Goal: Transaction & Acquisition: Book appointment/travel/reservation

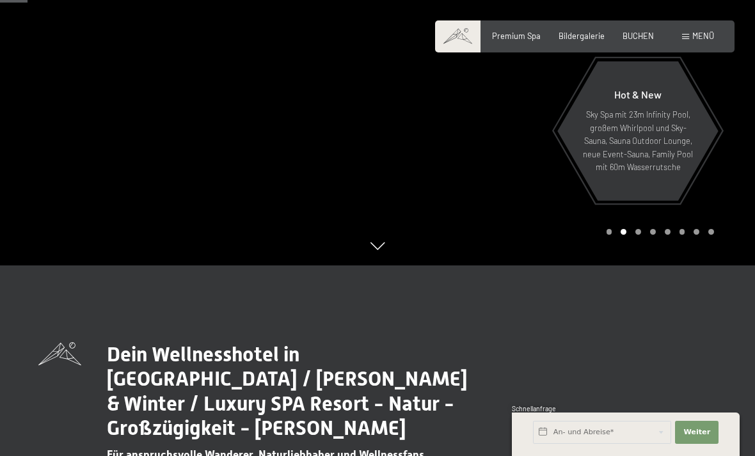
scroll to position [186, 0]
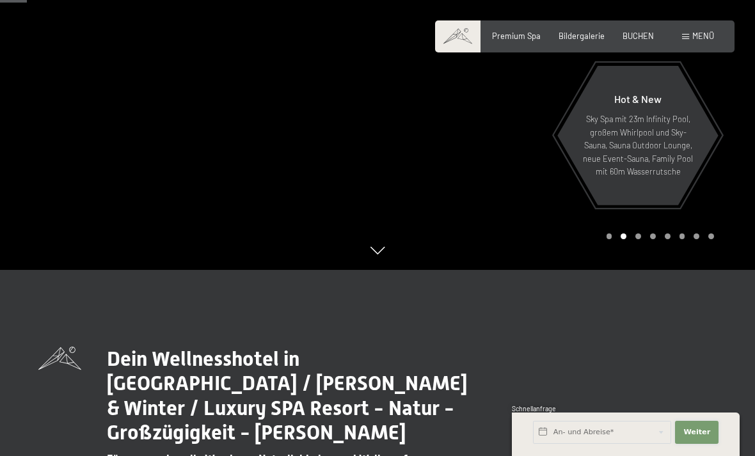
click at [707, 444] on button "Weiter Adressfelder ausblenden" at bounding box center [697, 432] width 44 height 23
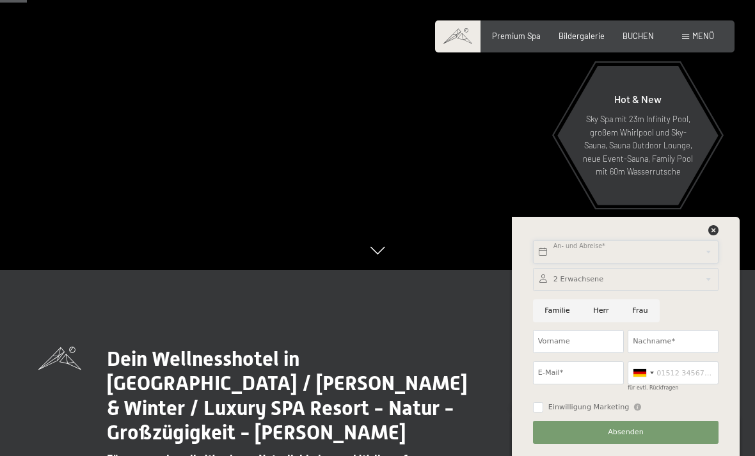
click at [719, 291] on div at bounding box center [626, 279] width 186 height 23
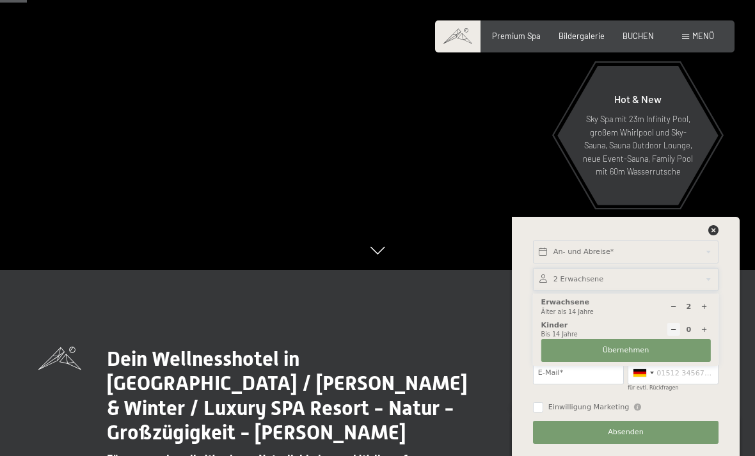
click at [718, 291] on div at bounding box center [626, 279] width 186 height 23
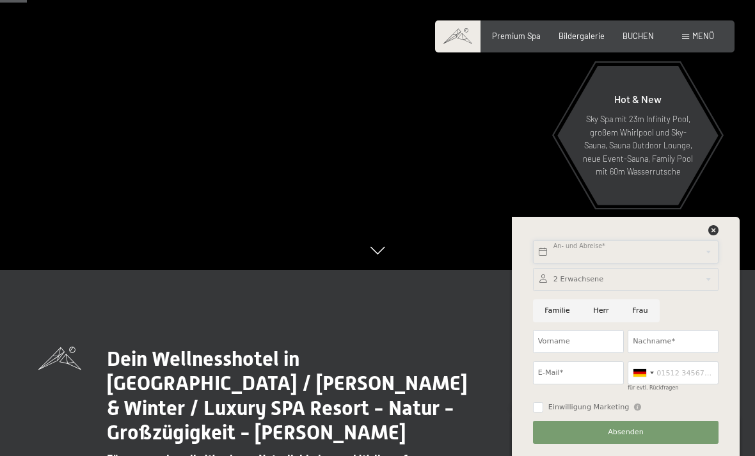
click at [682, 264] on input "text" at bounding box center [626, 252] width 186 height 23
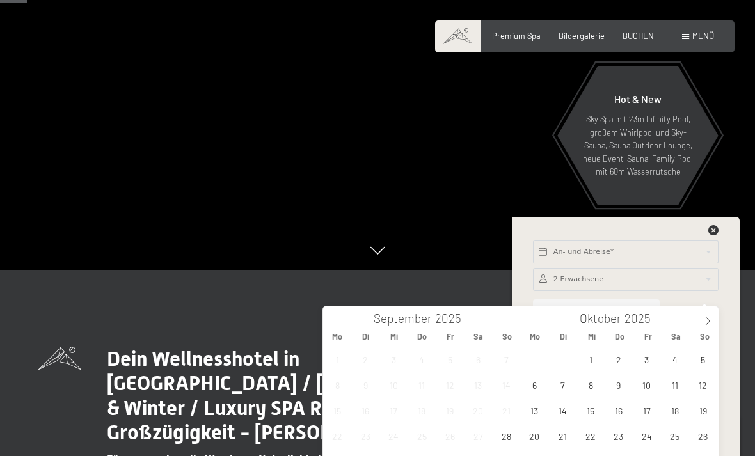
click at [714, 313] on span at bounding box center [708, 318] width 22 height 22
click at [711, 316] on span at bounding box center [708, 318] width 22 height 22
type input "2026"
click at [708, 318] on icon at bounding box center [708, 321] width 9 height 9
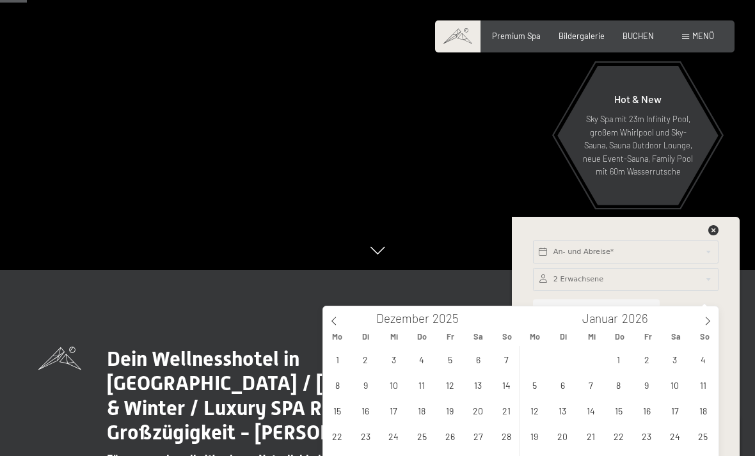
type input "2026"
click at [710, 319] on icon at bounding box center [708, 321] width 9 height 9
click at [714, 320] on span at bounding box center [708, 318] width 22 height 22
click at [714, 316] on span at bounding box center [708, 318] width 22 height 22
click at [716, 316] on span at bounding box center [708, 318] width 22 height 22
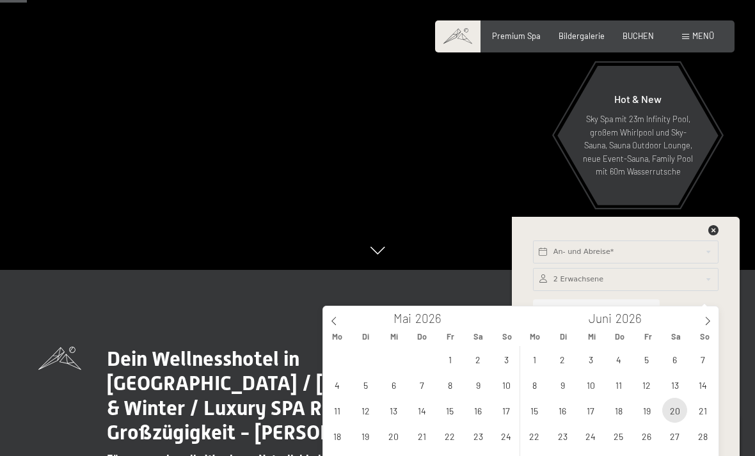
click at [681, 412] on span "20" at bounding box center [675, 410] width 25 height 25
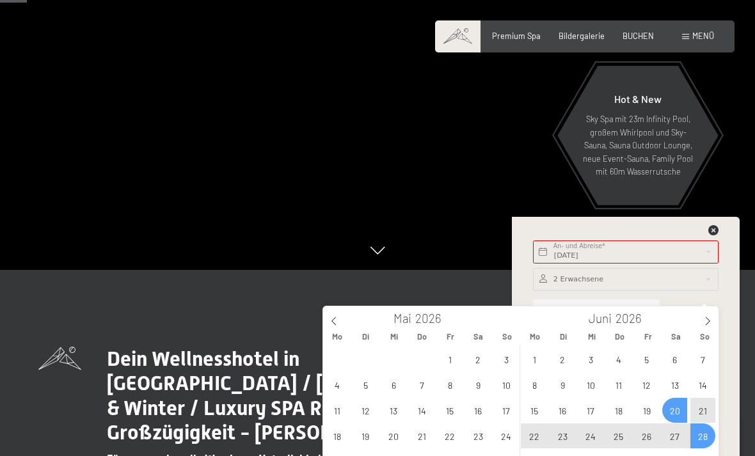
click at [709, 437] on span "28" at bounding box center [703, 436] width 25 height 25
type input "[DATE] - So. [DATE]"
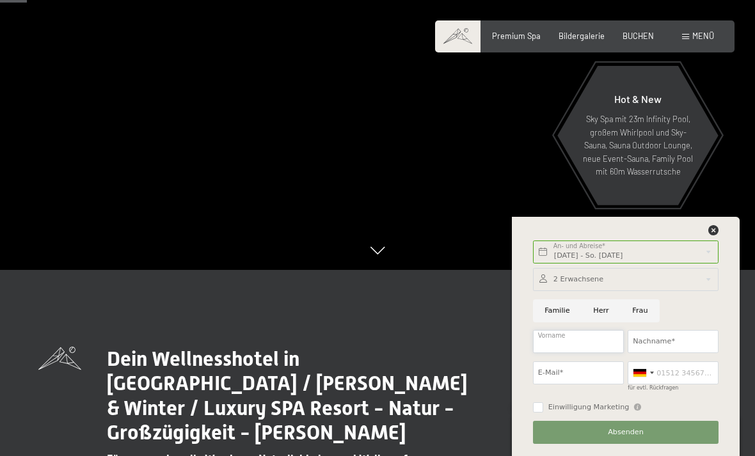
click at [590, 353] on input "Vorname" at bounding box center [578, 341] width 91 height 23
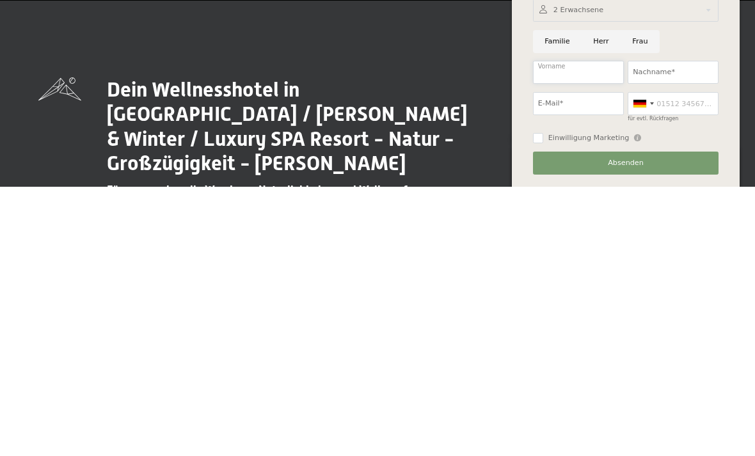
type input "P"
type input "[PERSON_NAME]"
type input "[PERSON_NAME][EMAIL_ADDRESS][PERSON_NAME][DOMAIN_NAME]"
click at [698, 362] on input "für evtl. Rückfragen" at bounding box center [673, 373] width 91 height 23
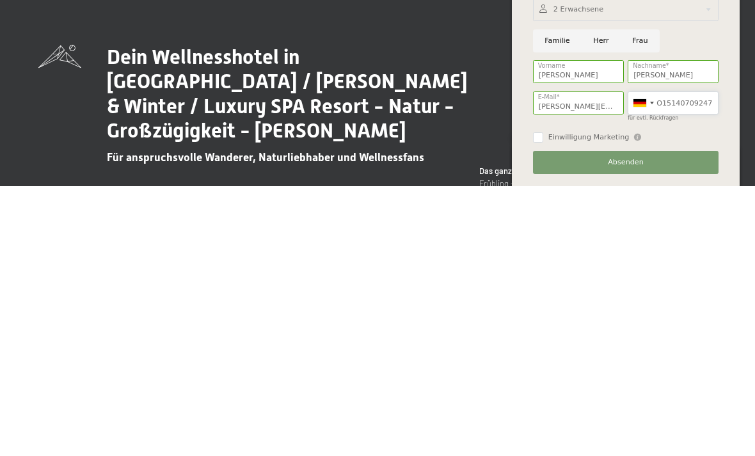
scroll to position [220, 0]
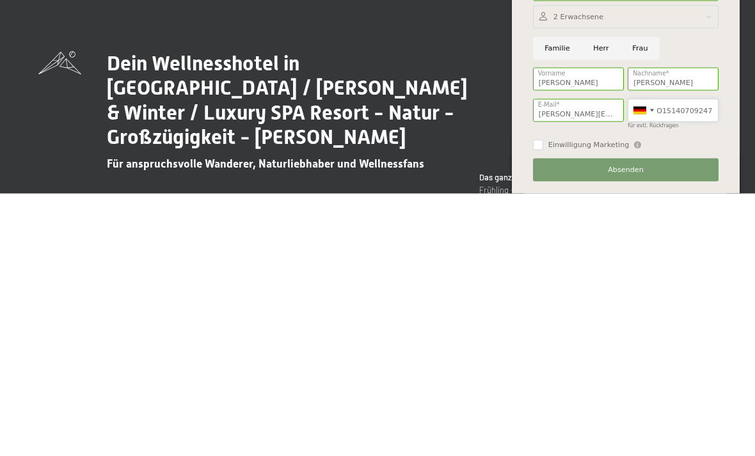
type input "O15140709247"
click at [679, 421] on button "Absenden" at bounding box center [626, 432] width 186 height 23
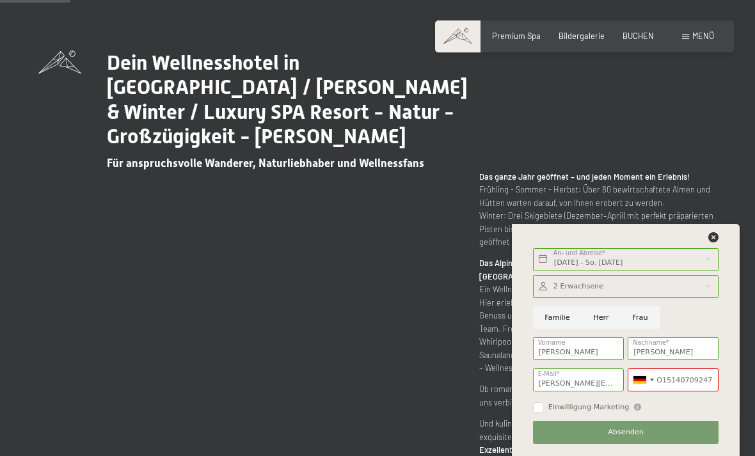
click at [688, 444] on button "Absenden" at bounding box center [626, 432] width 186 height 23
click at [545, 413] on label "Einwilligung Marketing" at bounding box center [586, 408] width 86 height 10
click at [543, 413] on input "Einwilligung Marketing" at bounding box center [538, 408] width 10 height 10
click at [543, 413] on label "Einwilligung Marketing" at bounding box center [586, 408] width 86 height 10
click at [543, 413] on input "Einwilligung Marketing" at bounding box center [538, 408] width 10 height 10
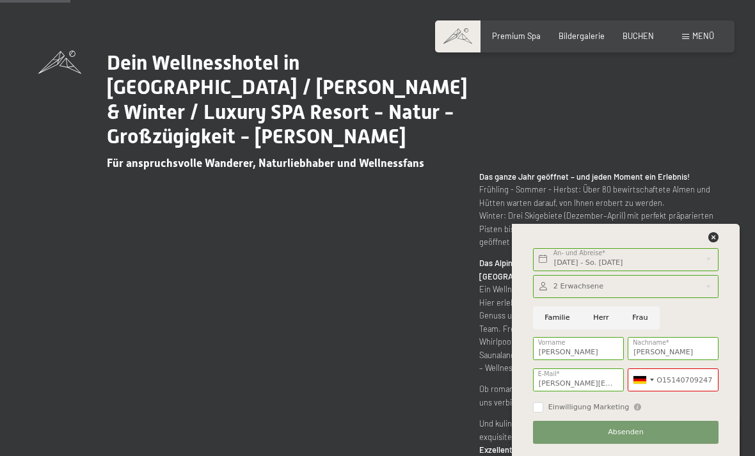
click at [547, 413] on label "Einwilligung Marketing" at bounding box center [586, 408] width 86 height 10
click at [543, 413] on input "Einwilligung Marketing" at bounding box center [538, 408] width 10 height 10
checkbox input "false"
click at [677, 444] on button "Absenden" at bounding box center [626, 432] width 186 height 23
click at [680, 444] on button "Absenden" at bounding box center [626, 432] width 186 height 23
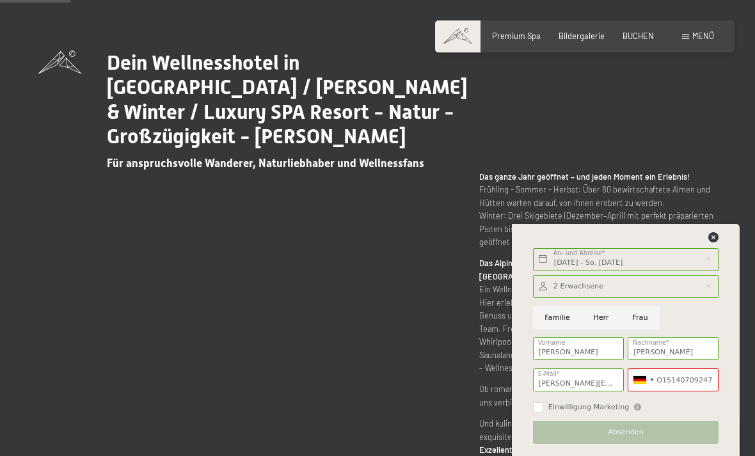
click at [680, 444] on button "Absenden" at bounding box center [626, 432] width 186 height 23
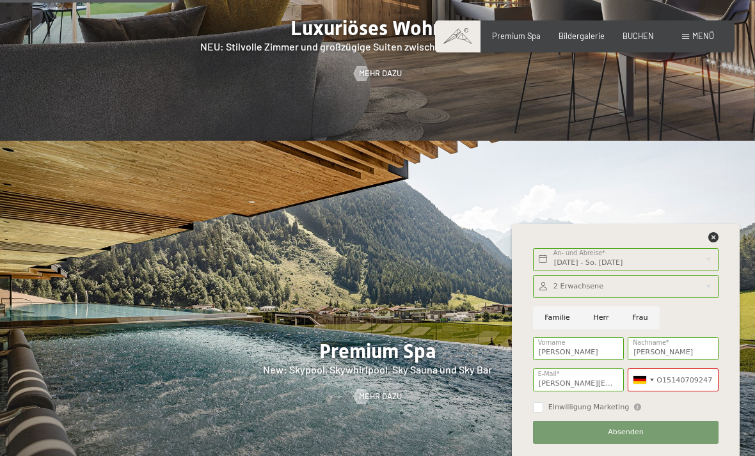
scroll to position [1239, 0]
click at [645, 330] on input "Frau" at bounding box center [640, 318] width 39 height 23
radio input "true"
click at [679, 444] on button "Absenden" at bounding box center [626, 432] width 186 height 23
click at [547, 413] on label "Einwilligung Marketing" at bounding box center [586, 408] width 86 height 10
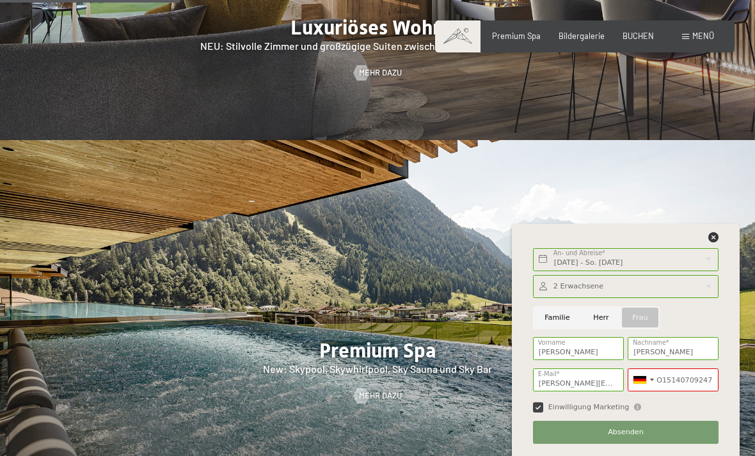
click at [543, 413] on input "Einwilligung Marketing" at bounding box center [538, 408] width 10 height 10
click at [545, 413] on label "Einwilligung Marketing" at bounding box center [586, 408] width 86 height 10
click at [543, 413] on input "Einwilligung Marketing" at bounding box center [538, 408] width 10 height 10
click at [554, 413] on span "Einwilligung Marketing" at bounding box center [589, 408] width 81 height 10
click at [543, 413] on input "Einwilligung Marketing" at bounding box center [538, 408] width 10 height 10
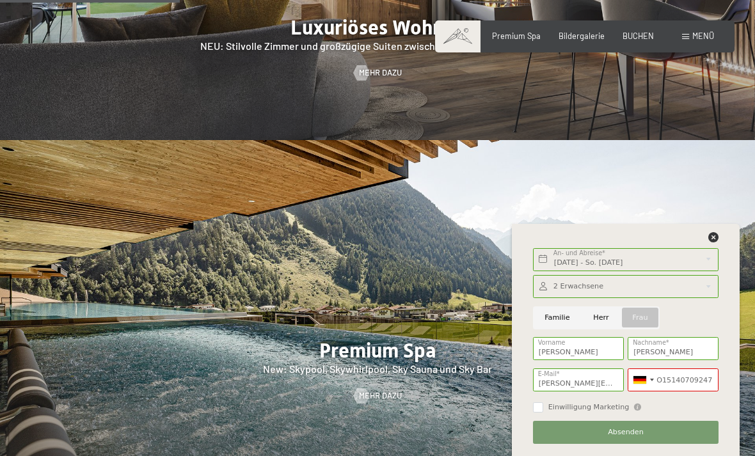
click at [729, 271] on div "[DATE] - So. [DATE] An- und Abreise* 8 Nächte Weiter Adressfelder ausblenden 2 …" at bounding box center [626, 340] width 228 height 232
click at [718, 243] on icon at bounding box center [714, 237] width 10 height 10
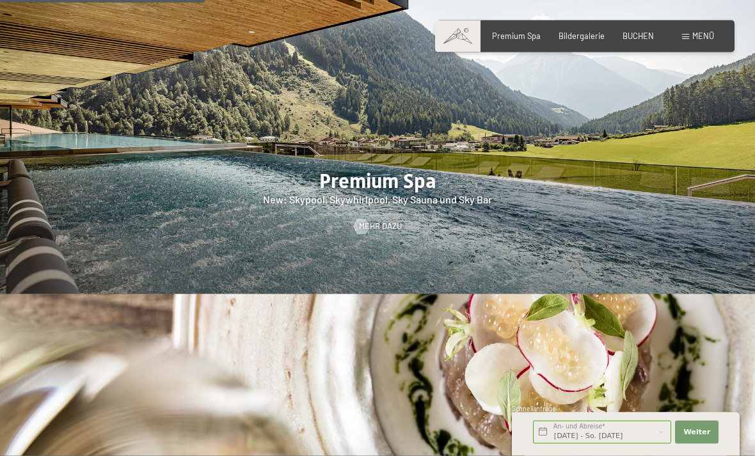
scroll to position [1408, 0]
click at [702, 438] on span "Weiter" at bounding box center [697, 433] width 27 height 10
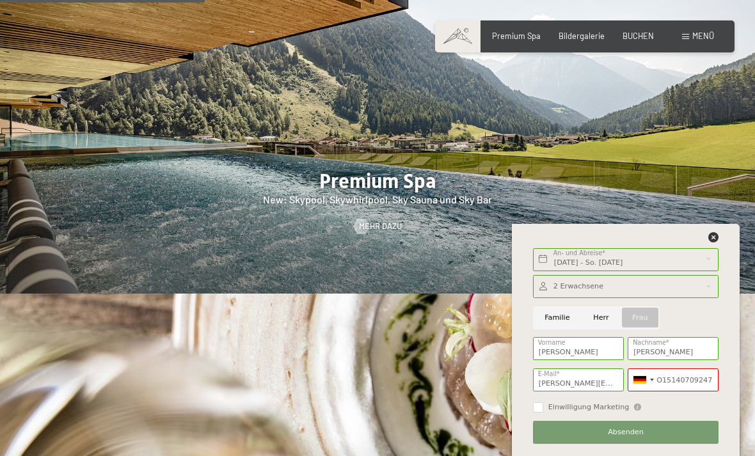
click at [647, 444] on button "Absenden" at bounding box center [626, 432] width 186 height 23
click at [539, 413] on input "Einwilligung Marketing" at bounding box center [538, 408] width 10 height 10
checkbox input "true"
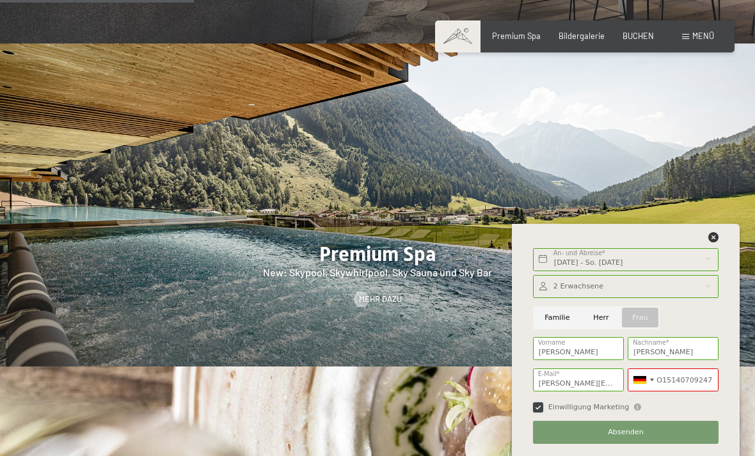
scroll to position [1334, 0]
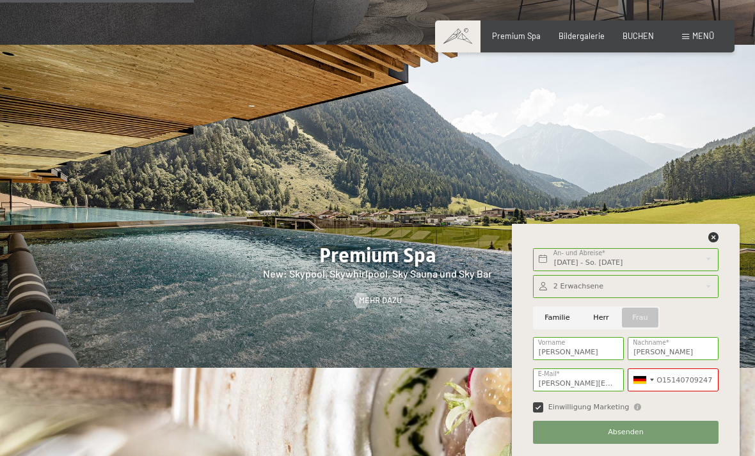
click at [723, 271] on div "[DATE] - So. [DATE] An- und Abreise* 8 Nächte Weiter Adressfelder ausblenden 2 …" at bounding box center [626, 340] width 202 height 232
click at [712, 243] on icon at bounding box center [714, 237] width 10 height 10
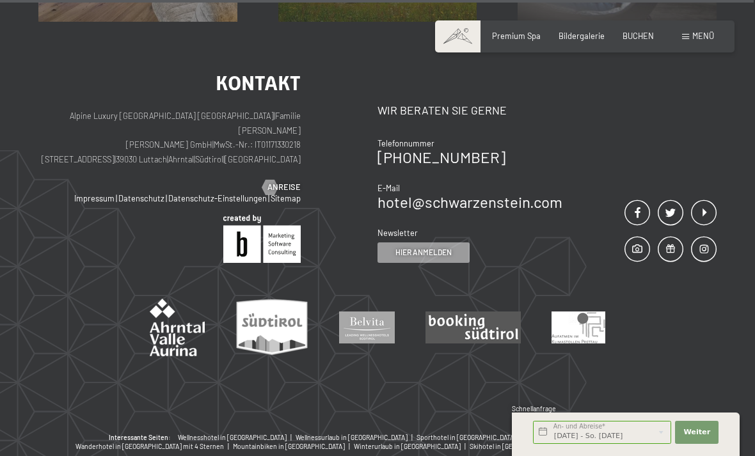
scroll to position [4616, 0]
click at [548, 192] on link "hotel@ no-spam. schwarzenstein. no-spam. com" at bounding box center [470, 201] width 185 height 19
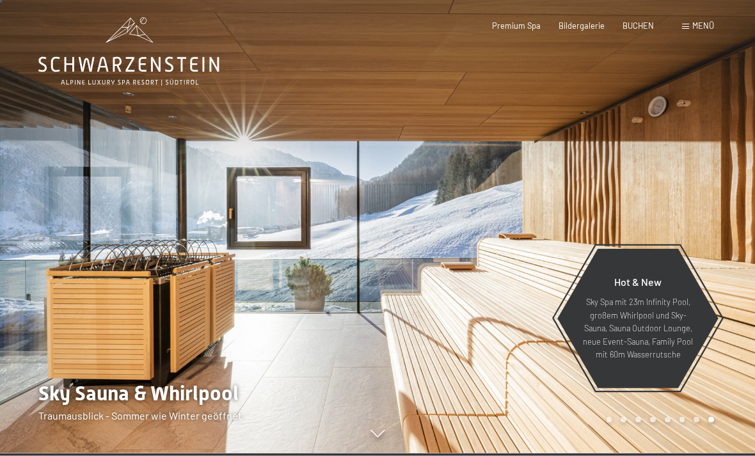
scroll to position [0, 0]
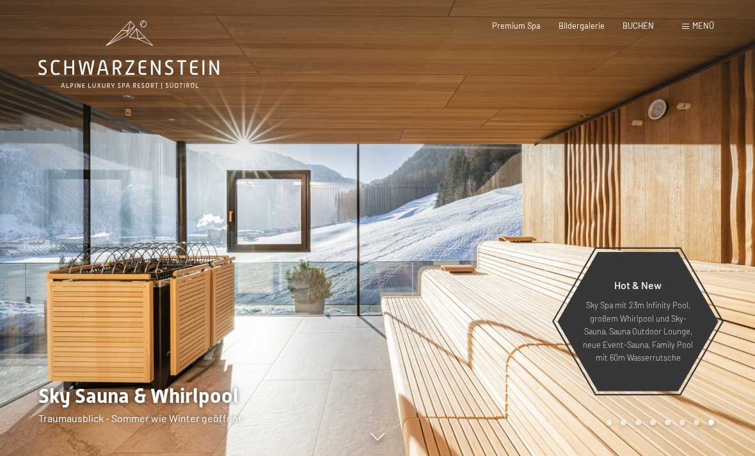
click at [650, 24] on span "BUCHEN" at bounding box center [638, 25] width 31 height 10
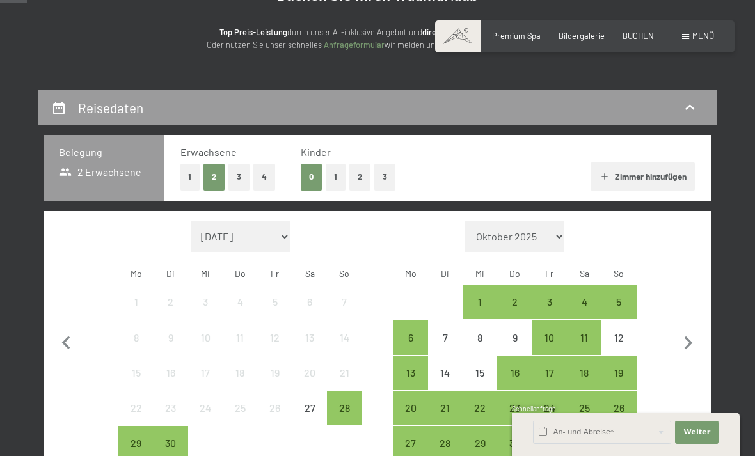
scroll to position [156, 0]
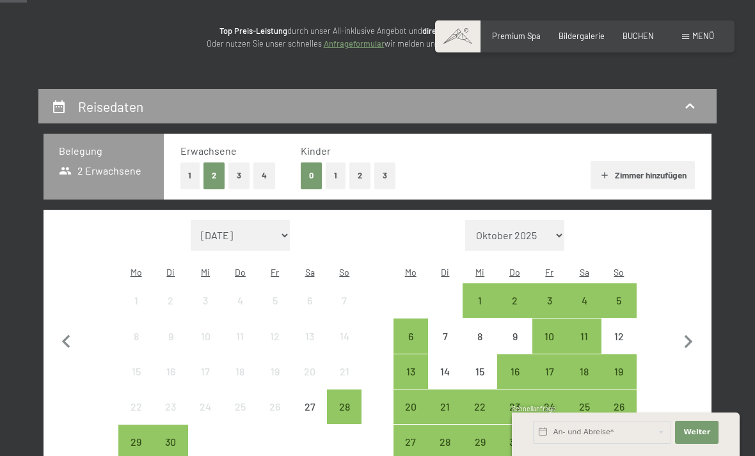
click at [691, 336] on icon "button" at bounding box center [688, 342] width 27 height 27
select select "2025-10-01"
select select "2025-11-01"
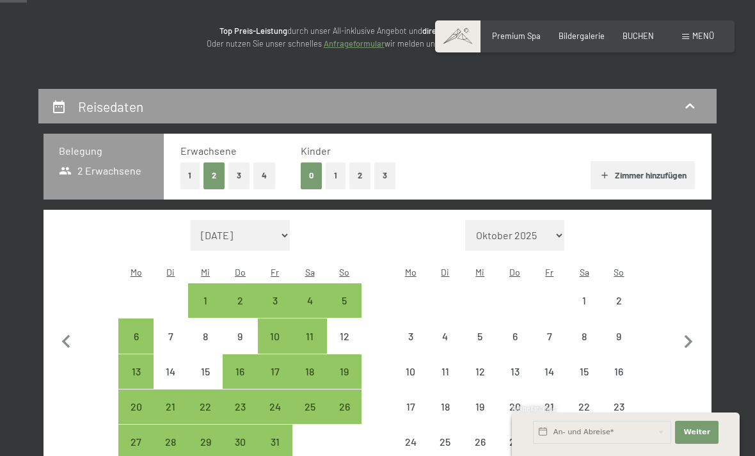
click at [690, 335] on icon "button" at bounding box center [689, 341] width 8 height 13
select select "2025-11-01"
select select "2025-12-01"
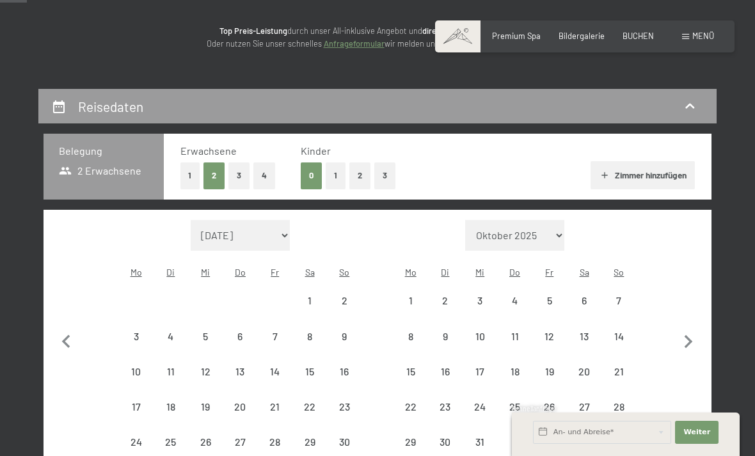
select select "2025-11-01"
select select "2025-12-01"
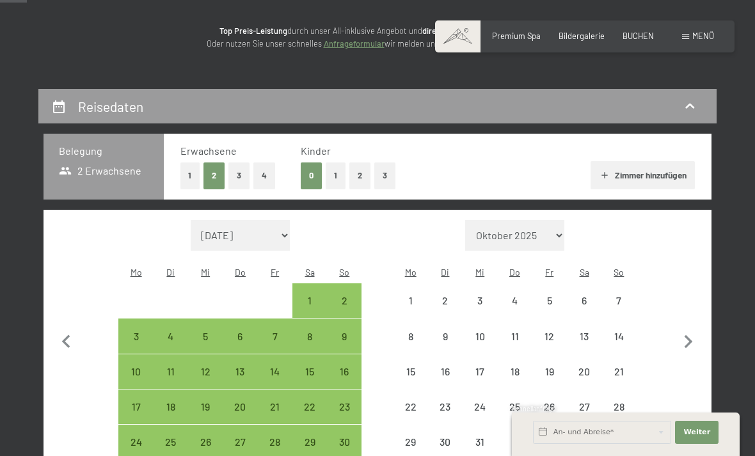
click at [700, 339] on icon "button" at bounding box center [688, 342] width 27 height 27
select select "2025-12-01"
select select "2026-01-01"
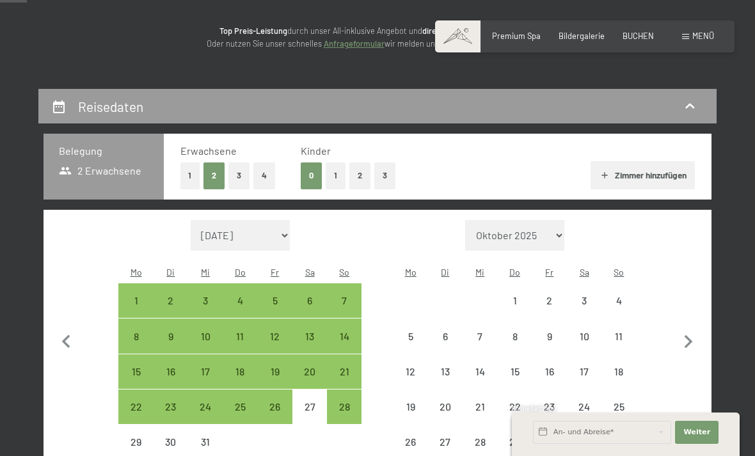
click at [696, 335] on icon "button" at bounding box center [688, 342] width 27 height 27
select select "2026-01-01"
select select "2026-02-01"
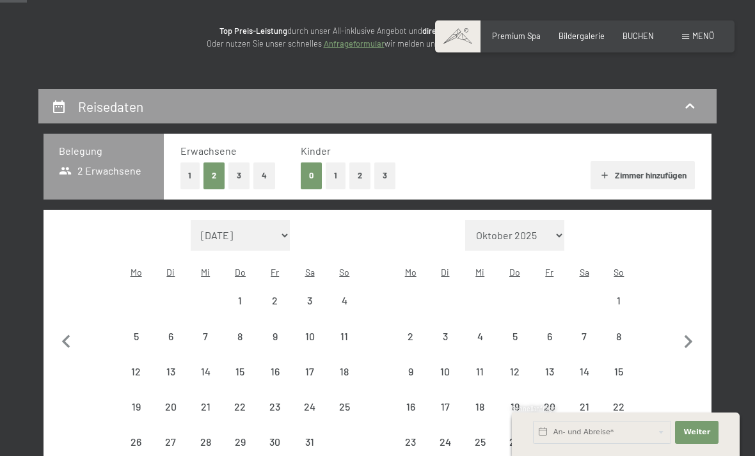
select select "2026-01-01"
select select "2026-02-01"
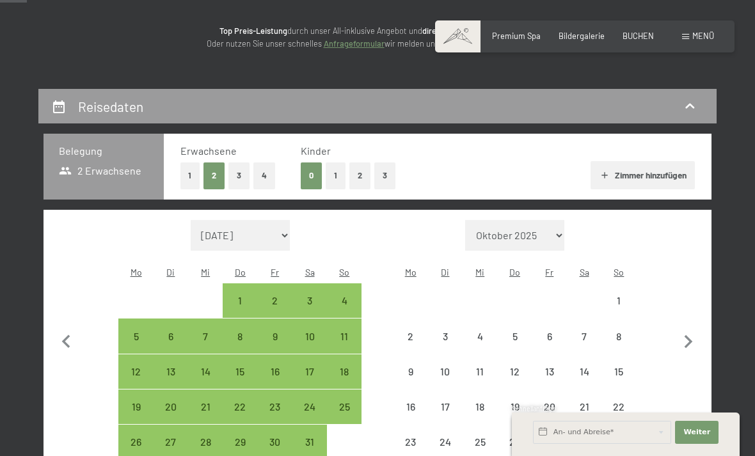
click at [695, 334] on icon "button" at bounding box center [688, 342] width 27 height 27
select select "2026-02-01"
select select "2026-03-01"
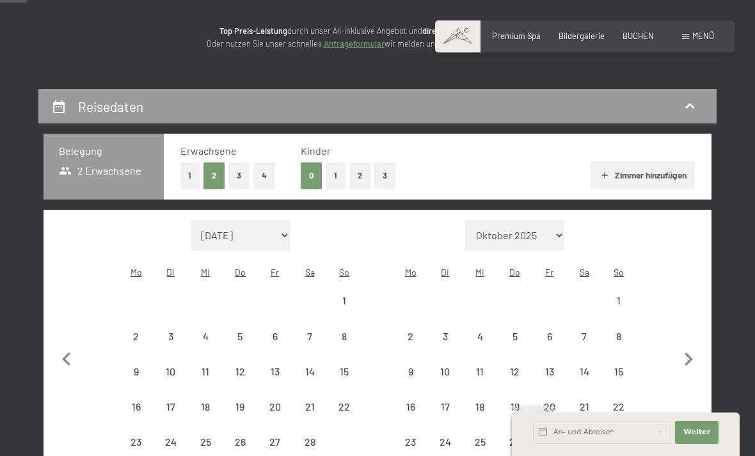
select select "2026-02-01"
select select "2026-03-01"
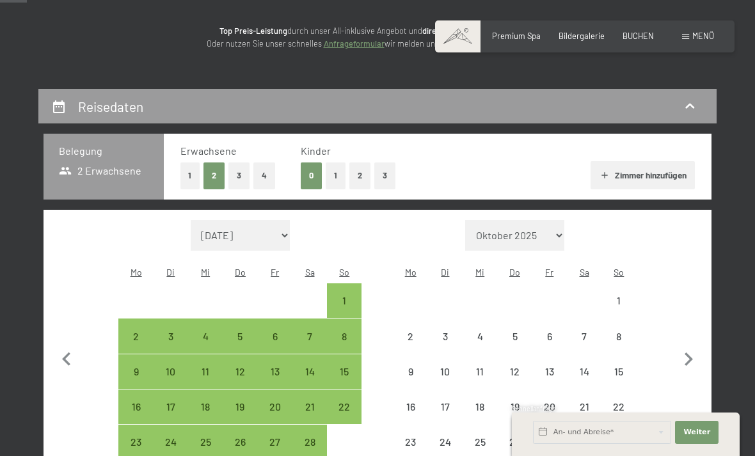
click at [696, 346] on icon "button" at bounding box center [688, 359] width 27 height 27
select select "2026-03-01"
select select "2026-04-01"
click at [701, 337] on button "button" at bounding box center [688, 358] width 27 height 276
select select "2026-04-01"
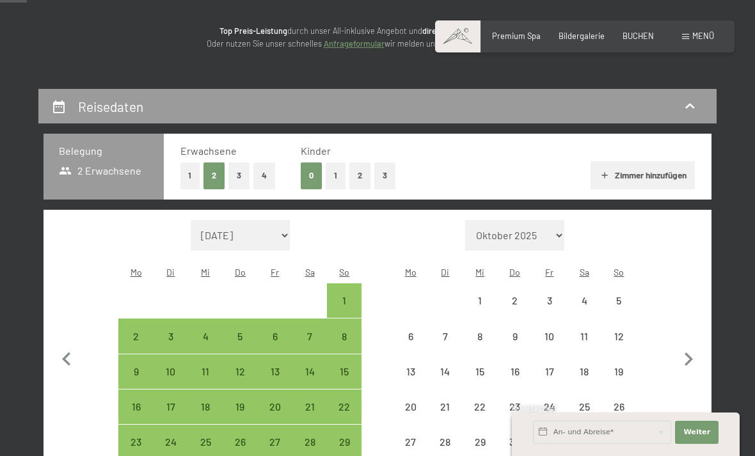
select select "2026-05-01"
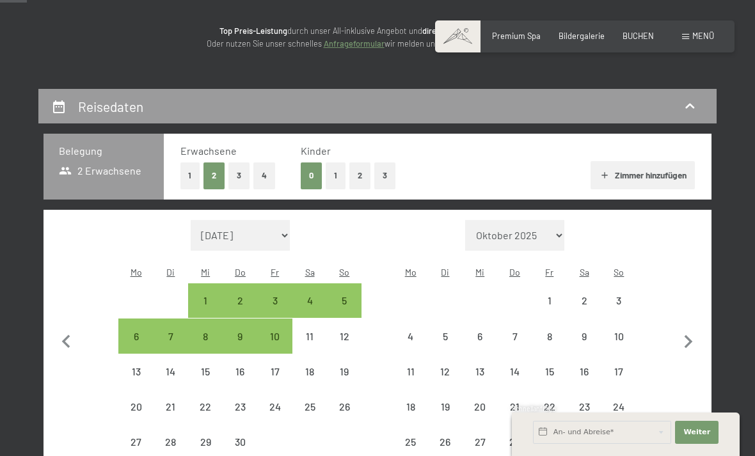
click at [700, 335] on icon "button" at bounding box center [688, 342] width 27 height 27
select select "2026-05-01"
select select "2026-06-01"
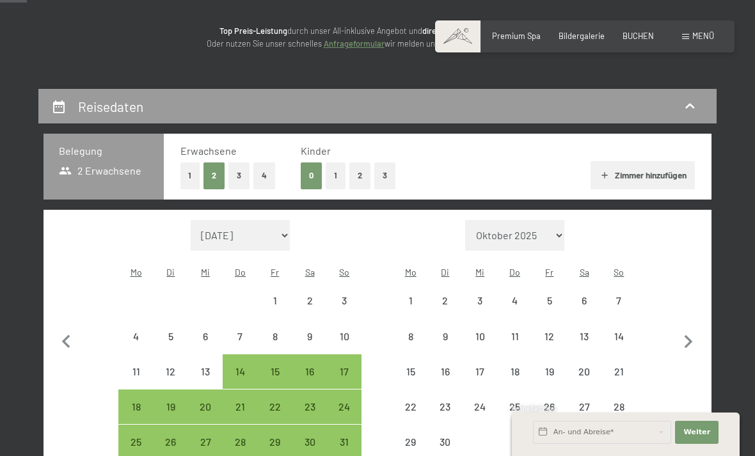
select select "2026-05-01"
select select "2026-06-01"
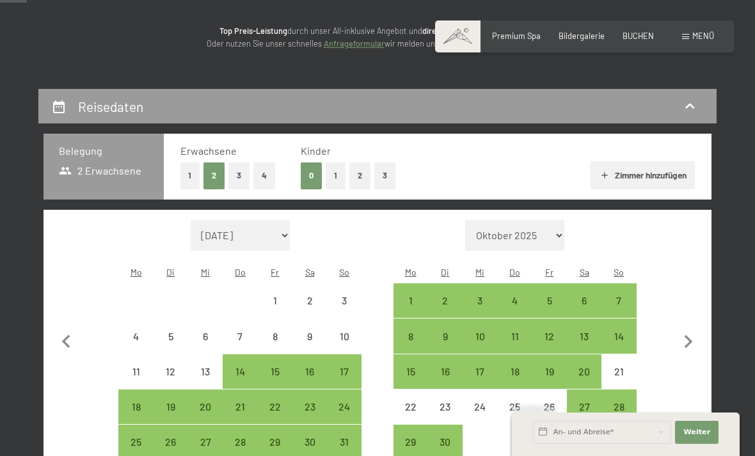
click at [592, 367] on div "20" at bounding box center [584, 383] width 32 height 32
select select "2026-05-01"
select select "2026-06-01"
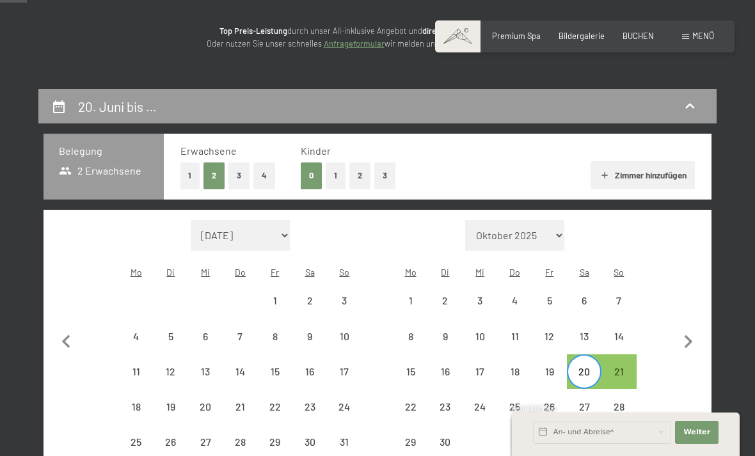
click at [627, 402] on div "28" at bounding box center [619, 418] width 32 height 32
select select "2026-05-01"
select select "2026-06-01"
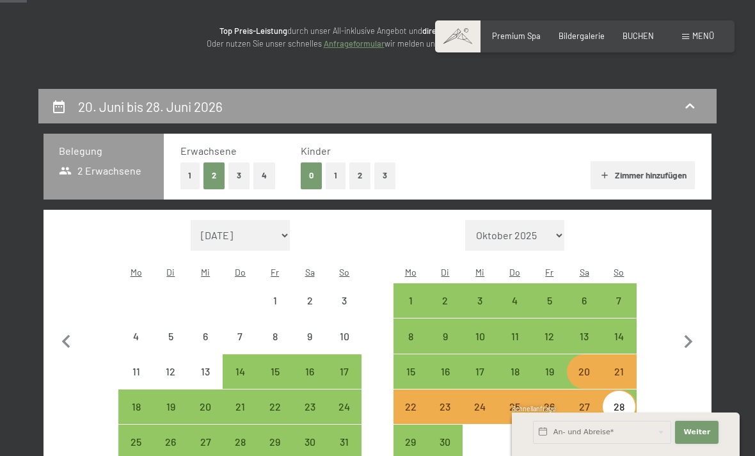
click at [714, 444] on button "Weiter Adressfelder ausblenden" at bounding box center [697, 432] width 44 height 23
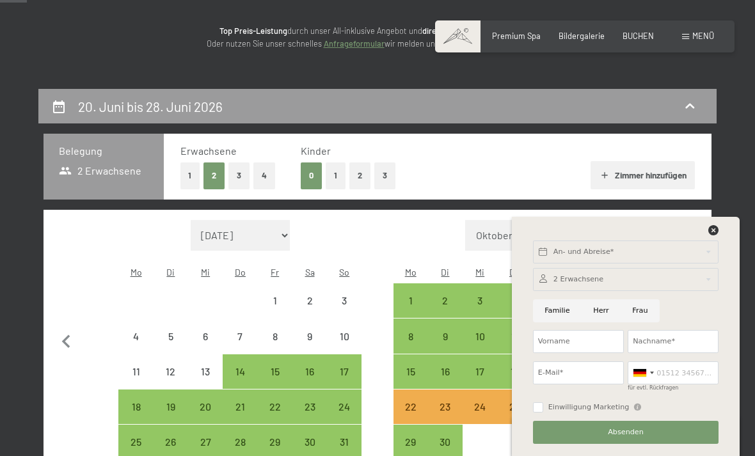
click at [721, 269] on div "An- und Abreise* Weiter Adressfelder ausblenden 2 Erwachsene 2 Erwachsene Älter…" at bounding box center [626, 336] width 202 height 239
click at [723, 268] on div "An- und Abreise* Weiter Adressfelder ausblenden 2 Erwachsene 2 Erwachsene Älter…" at bounding box center [626, 336] width 202 height 239
click at [727, 275] on div "An- und Abreise* Weiter Adressfelder ausblenden 2 Erwachsene 2 Erwachsene Älter…" at bounding box center [626, 336] width 228 height 239
click at [718, 264] on div "An- und Abreise* Weiter Adressfelder ausblenden 2 Erwachsene 2 Erwachsene Älter…" at bounding box center [626, 336] width 202 height 239
click at [736, 272] on div "An- und Abreise* Weiter Adressfelder ausblenden 2 Erwachsene 2 Erwachsene Älter…" at bounding box center [626, 336] width 228 height 239
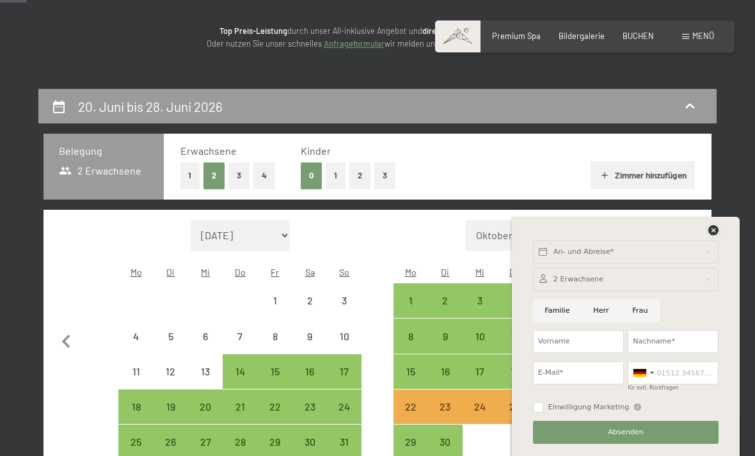
click at [715, 236] on icon at bounding box center [714, 230] width 10 height 10
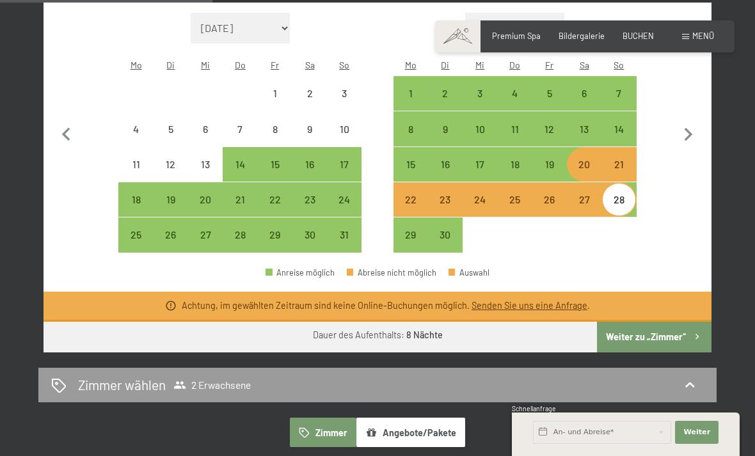
scroll to position [365, 0]
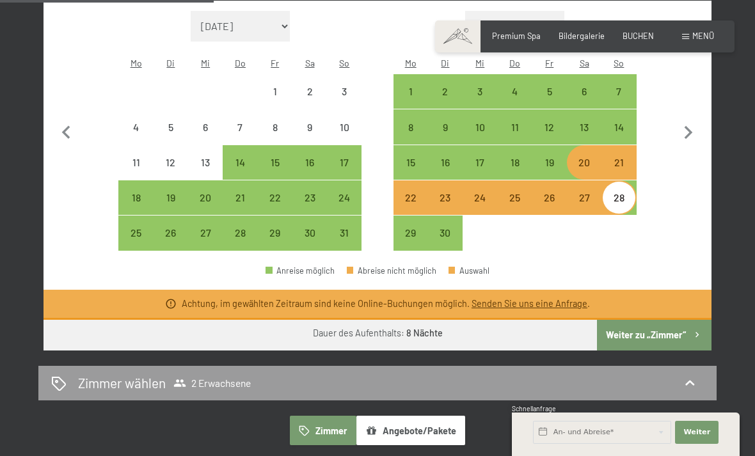
click at [677, 320] on button "Weiter zu „Zimmer“" at bounding box center [654, 335] width 115 height 31
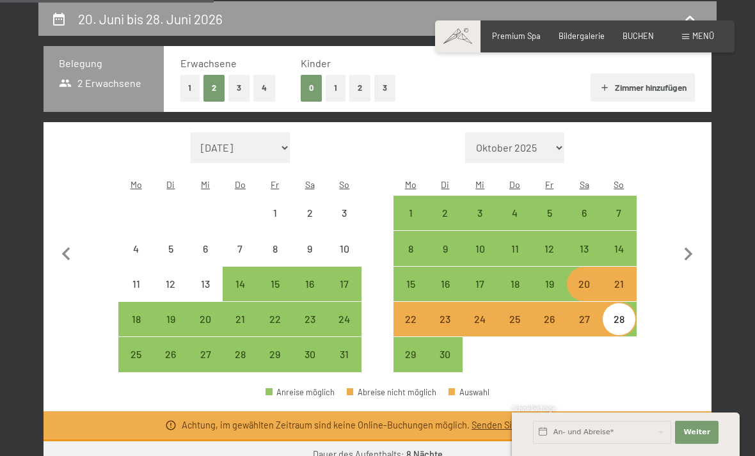
select select "2026-05-01"
select select "2026-06-01"
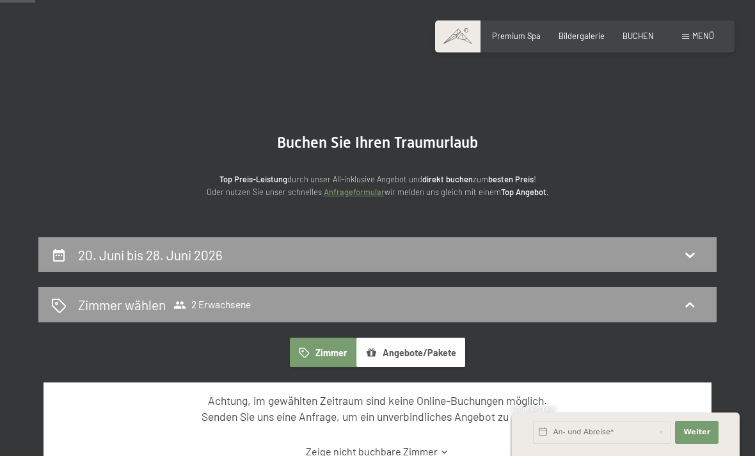
scroll to position [0, 0]
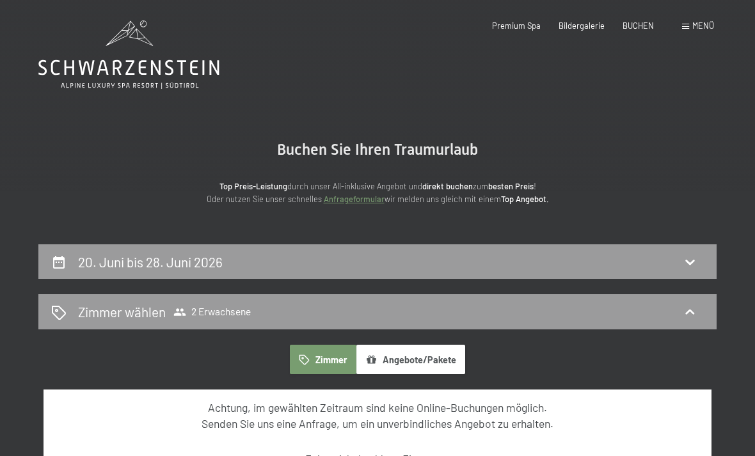
click at [704, 98] on main "Buchen Sie Ihren Traumurlaub Top Preis-Leistung durch unser All-inklusive Angeb…" at bounding box center [377, 311] width 755 height 623
click at [705, 31] on div "Menü" at bounding box center [698, 26] width 32 height 12
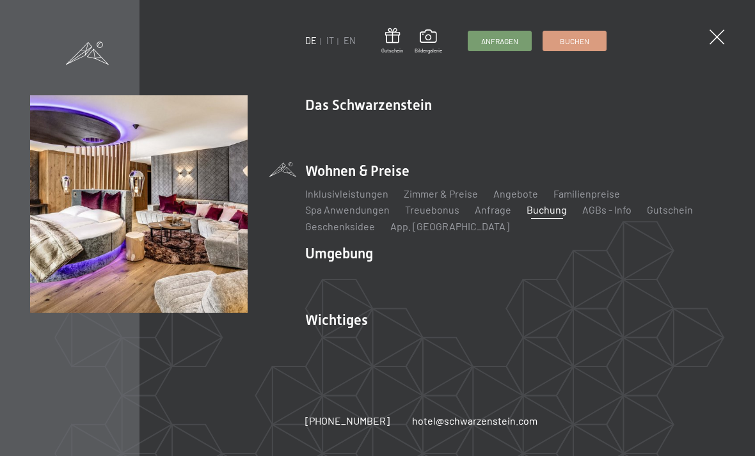
click at [507, 36] on span "Anfragen" at bounding box center [499, 41] width 37 height 11
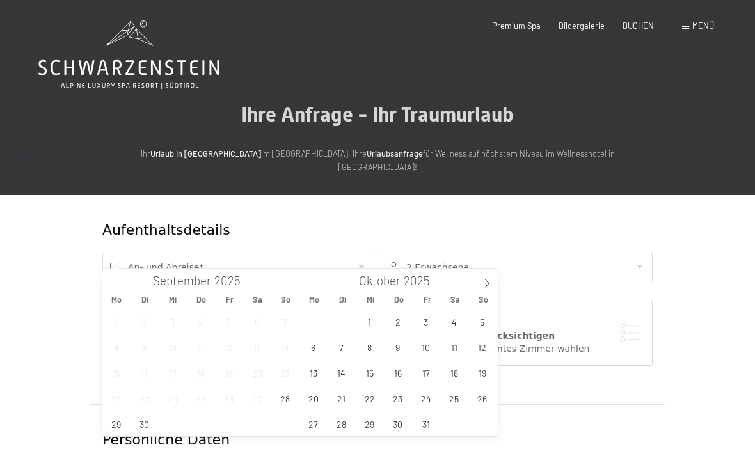
click at [495, 278] on span at bounding box center [487, 280] width 22 height 22
click at [495, 282] on span at bounding box center [487, 280] width 22 height 22
click at [495, 285] on span at bounding box center [487, 280] width 22 height 22
type input "2026"
click at [488, 285] on icon at bounding box center [487, 283] width 9 height 9
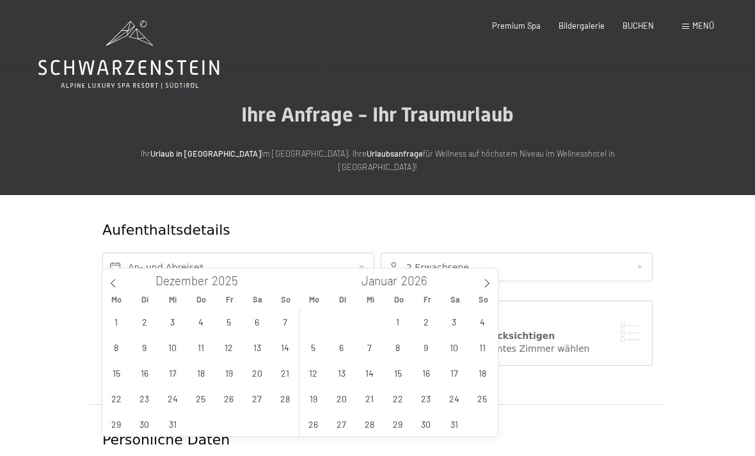
type input "2026"
click at [487, 284] on icon at bounding box center [487, 283] width 9 height 9
click at [486, 284] on icon at bounding box center [487, 283] width 9 height 9
click at [492, 284] on span at bounding box center [487, 280] width 22 height 22
click at [485, 284] on icon at bounding box center [487, 283] width 9 height 9
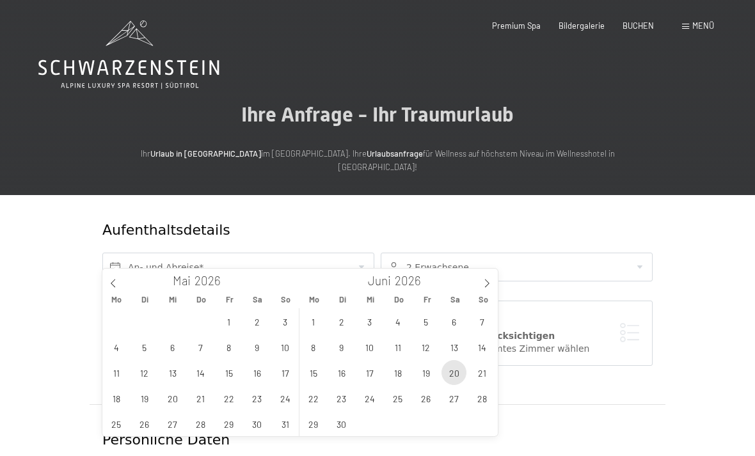
click at [460, 370] on span "20" at bounding box center [454, 372] width 25 height 25
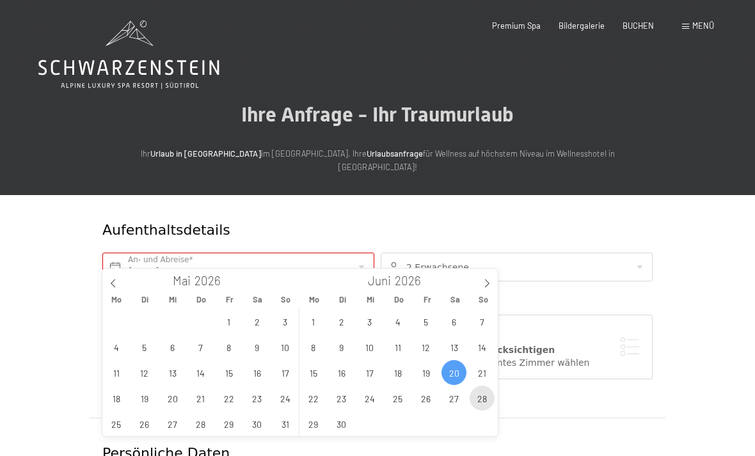
click at [487, 403] on span "28" at bounding box center [482, 398] width 25 height 25
type input "[DATE] - So. [DATE]"
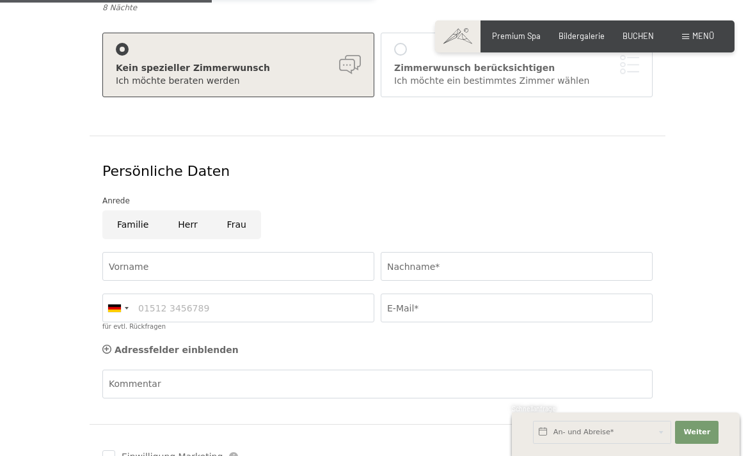
scroll to position [283, 0]
click at [250, 213] on input "Frau" at bounding box center [237, 224] width 49 height 29
radio input "true"
click at [278, 253] on input "Vorname" at bounding box center [238, 266] width 272 height 29
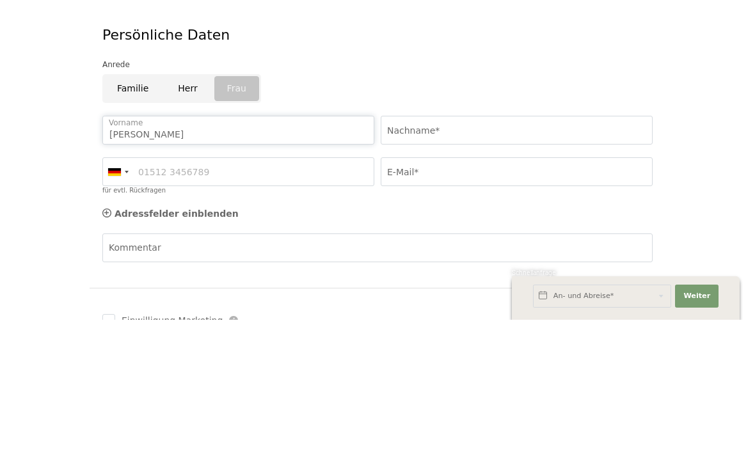
type input "[PERSON_NAME]"
click at [483, 252] on input "Nachname*" at bounding box center [517, 266] width 272 height 29
type input "Zar"
type input "[PERSON_NAME]"
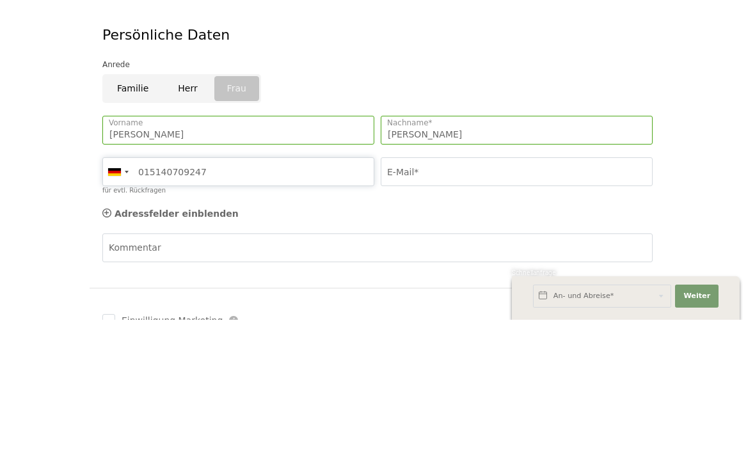
type input "015140709247"
click at [501, 294] on input "E-Mail*" at bounding box center [517, 308] width 272 height 29
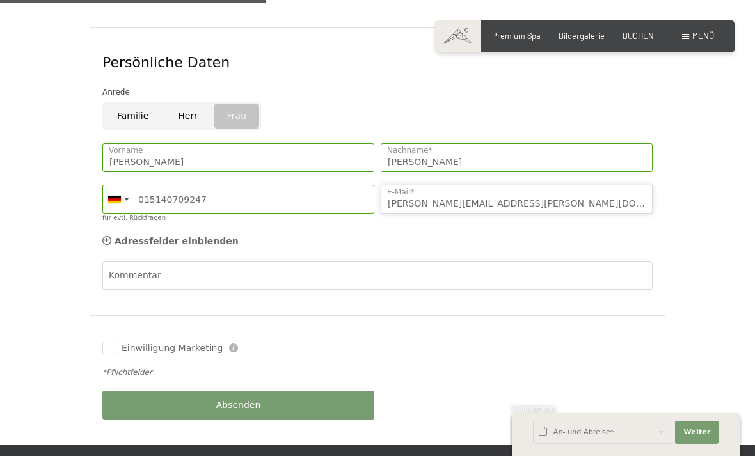
scroll to position [388, 0]
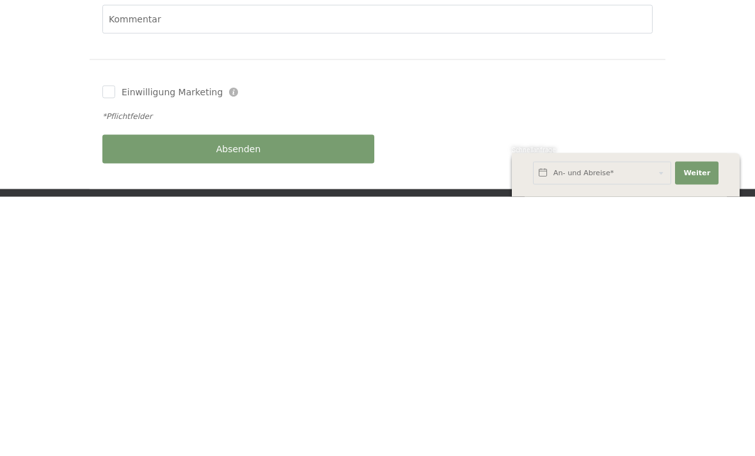
type input "[PERSON_NAME][EMAIL_ADDRESS][PERSON_NAME][DOMAIN_NAME]"
click at [111, 345] on input "Einwilligung Marketing" at bounding box center [108, 351] width 13 height 13
checkbox input "true"
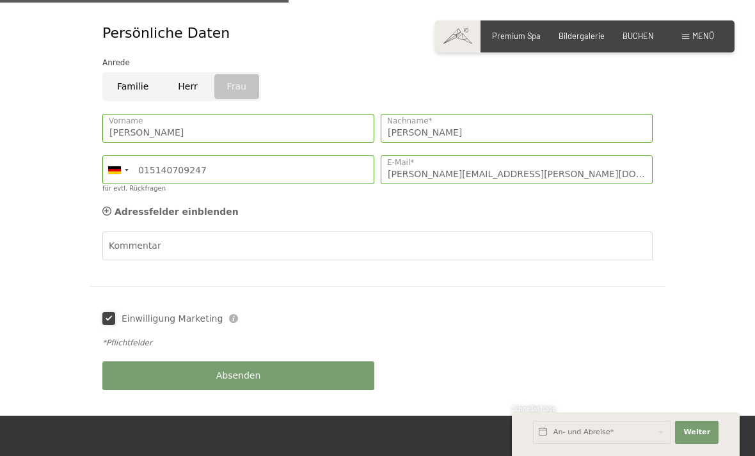
scroll to position [419, 0]
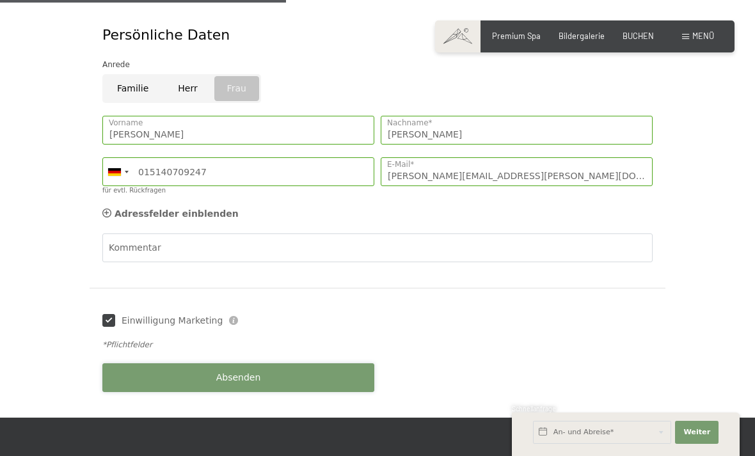
click at [360, 364] on button "Absenden" at bounding box center [238, 378] width 272 height 29
